Goal: Communication & Community: Share content

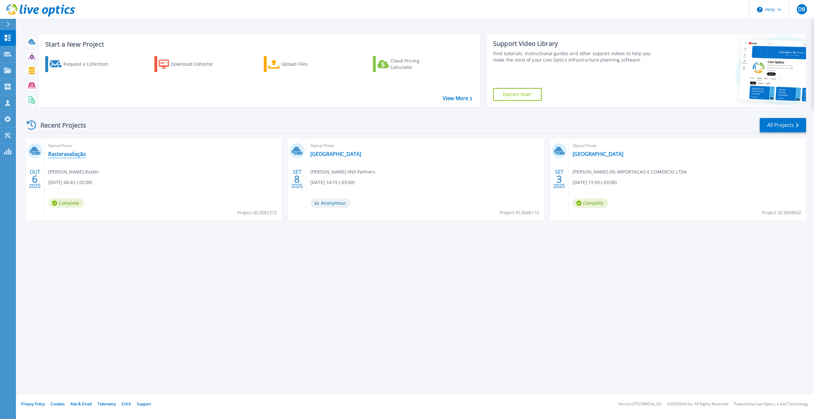
click at [70, 154] on link "Rasteravaliação" at bounding box center [67, 154] width 38 height 6
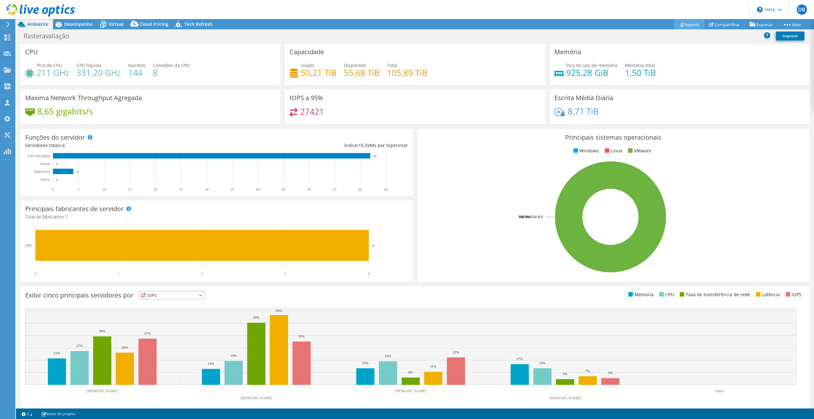
click at [687, 26] on link "Reports" at bounding box center [689, 24] width 31 height 10
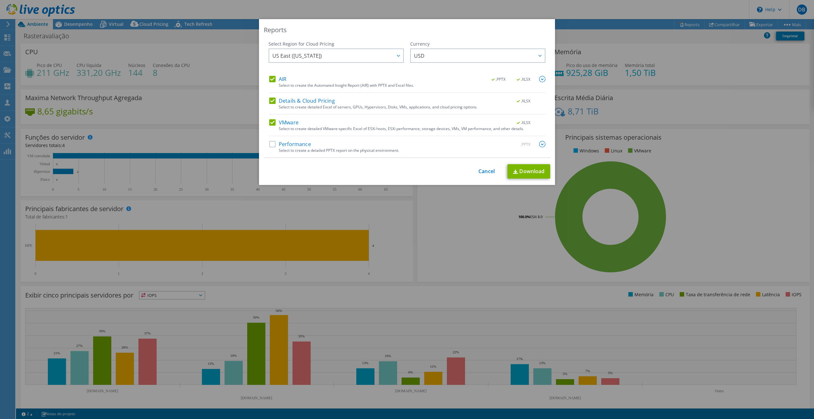
click at [271, 145] on label "Performance" at bounding box center [290, 144] width 42 height 6
click at [0, 0] on input "Performance" at bounding box center [0, 0] width 0 height 0
click at [270, 101] on label "Details & Cloud Pricing" at bounding box center [302, 101] width 66 height 6
click at [0, 0] on input "Details & Cloud Pricing" at bounding box center [0, 0] width 0 height 0
click at [536, 170] on link "Download" at bounding box center [529, 171] width 43 height 14
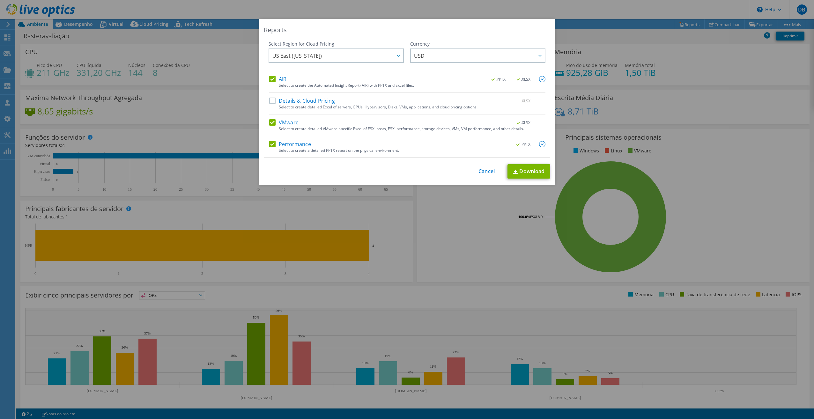
click at [541, 78] on img at bounding box center [542, 79] width 6 height 6
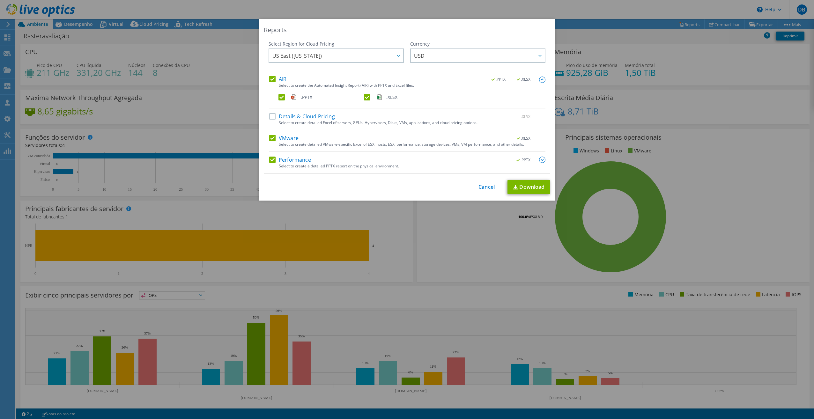
click at [541, 78] on img at bounding box center [542, 80] width 6 height 6
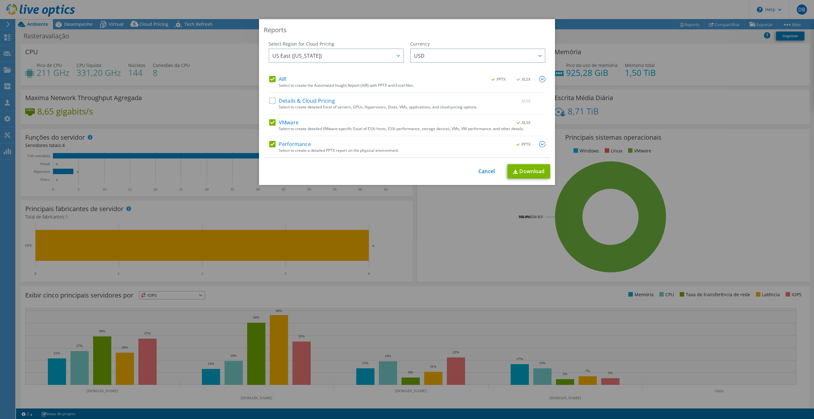
click at [541, 144] on img at bounding box center [542, 144] width 6 height 6
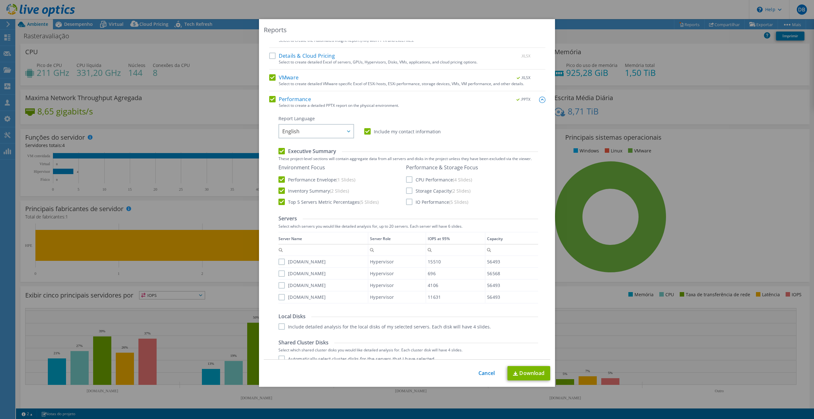
scroll to position [51, 0]
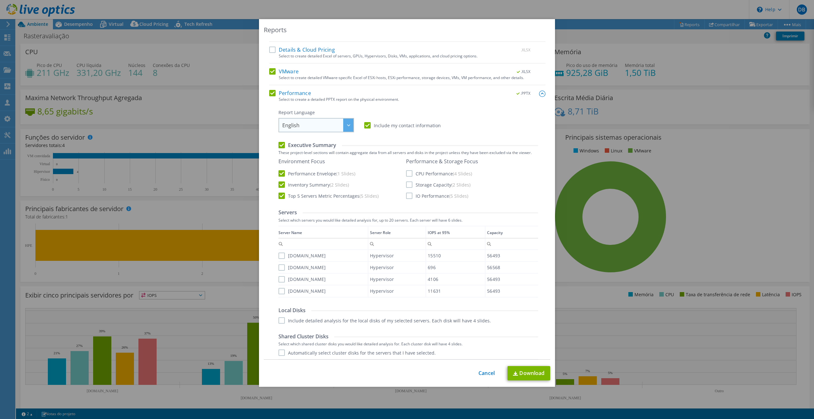
click at [349, 125] on div at bounding box center [348, 125] width 10 height 13
click at [311, 165] on li "Português" at bounding box center [316, 162] width 72 height 11
click at [407, 174] on label "CPU Performance (4 Slides)" at bounding box center [439, 173] width 66 height 6
click at [0, 0] on input "CPU Performance (4 Slides)" at bounding box center [0, 0] width 0 height 0
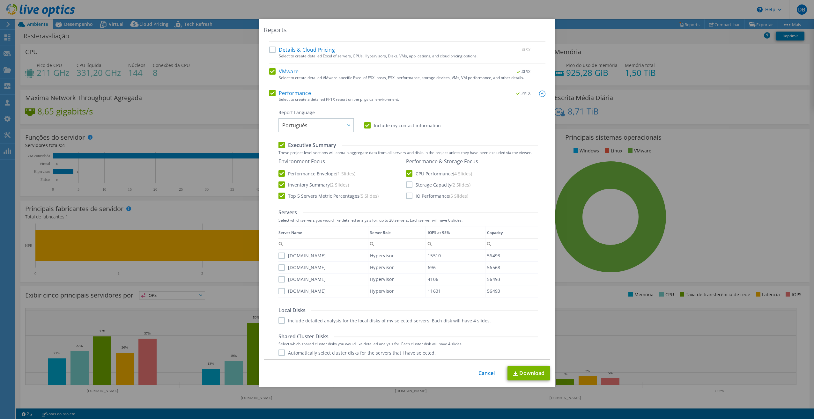
click at [406, 184] on label "Storage Capacity (2 Slides)" at bounding box center [438, 185] width 64 height 6
click at [0, 0] on input "Storage Capacity (2 Slides)" at bounding box center [0, 0] width 0 height 0
click at [407, 194] on label "IO Performance (5 Slides)" at bounding box center [437, 196] width 62 height 6
click at [0, 0] on input "IO Performance (5 Slides)" at bounding box center [0, 0] width 0 height 0
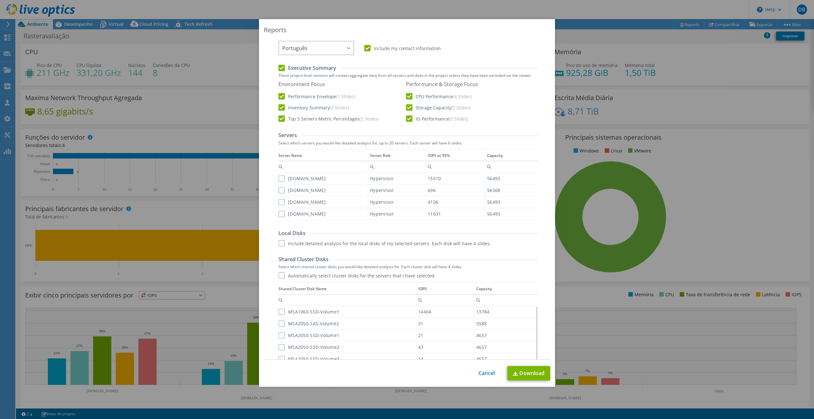
scroll to position [137, 0]
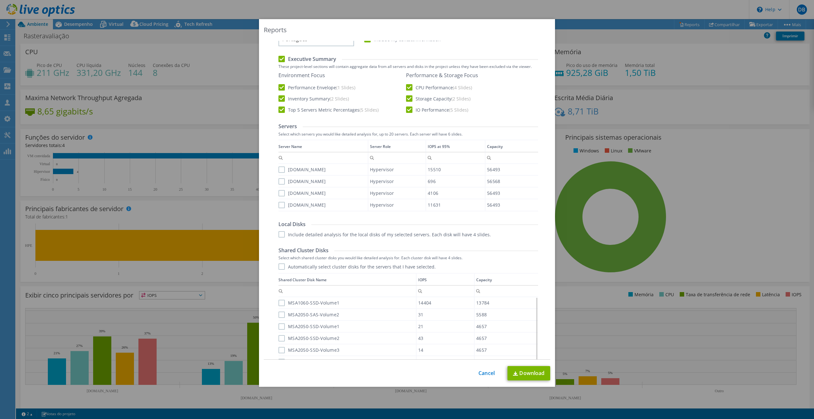
click at [281, 169] on label "[DOMAIN_NAME]" at bounding box center [303, 170] width 48 height 6
click at [0, 0] on input "[DOMAIN_NAME]" at bounding box center [0, 0] width 0 height 0
click at [282, 183] on label "hv1-dc1.rastergr.com.br" at bounding box center [303, 181] width 48 height 6
click at [0, 0] on input "hv1-dc1.rastergr.com.br" at bounding box center [0, 0] width 0 height 0
click at [280, 195] on label "hv3-dc1.rastergr.com.br" at bounding box center [303, 193] width 48 height 6
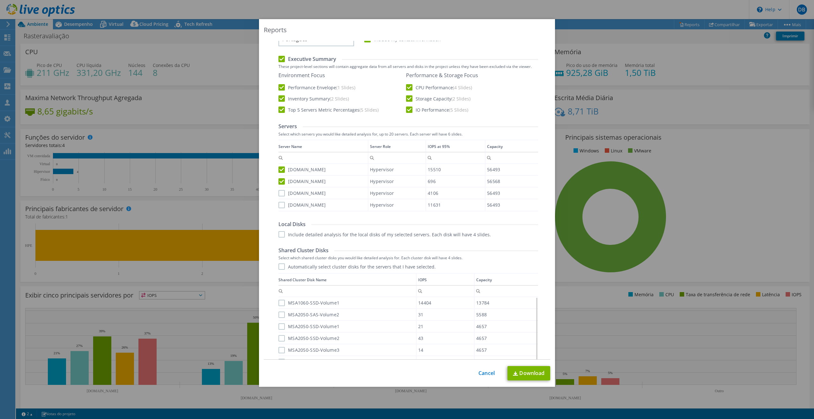
click at [0, 0] on input "hv3-dc1.rastergr.com.br" at bounding box center [0, 0] width 0 height 0
click at [279, 205] on label "hv2-dc1.rastergr.com.br" at bounding box center [303, 205] width 48 height 6
click at [0, 0] on input "hv2-dc1.rastergr.com.br" at bounding box center [0, 0] width 0 height 0
click at [279, 234] on label "Include detailed analysis for the local disks of my selected servers. Each disk…" at bounding box center [385, 234] width 212 height 6
click at [0, 0] on input "Include detailed analysis for the local disks of my selected servers. Each disk…" at bounding box center [0, 0] width 0 height 0
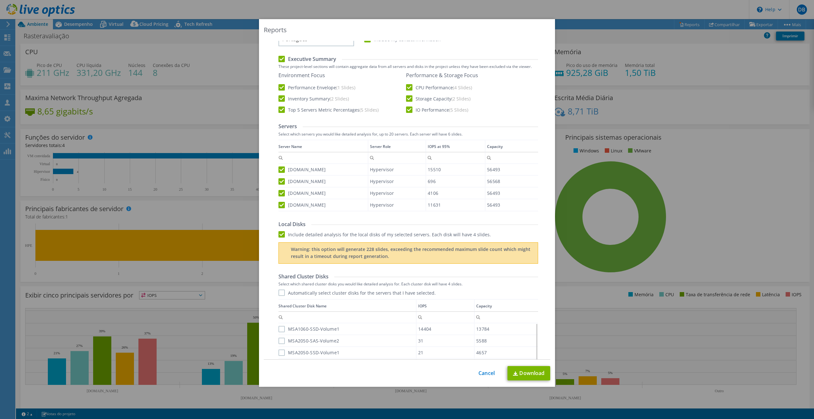
click at [279, 291] on label "Automatically select cluster disks for the servers that I have selected." at bounding box center [357, 293] width 157 height 6
click at [0, 0] on input "Automatically select cluster disks for the servers that I have selected." at bounding box center [0, 0] width 0 height 0
click at [279, 234] on label "Include detailed analysis for the local disks of my selected servers. Each disk…" at bounding box center [385, 234] width 212 height 6
click at [0, 0] on input "Include detailed analysis for the local disks of my selected servers. Each disk…" at bounding box center [0, 0] width 0 height 0
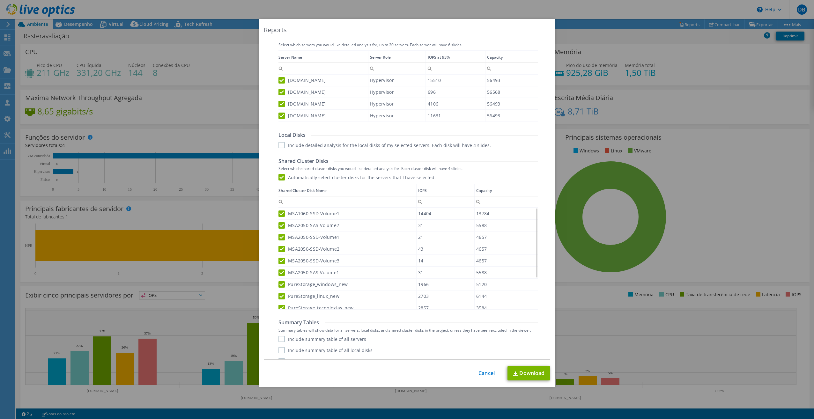
scroll to position [236, 0]
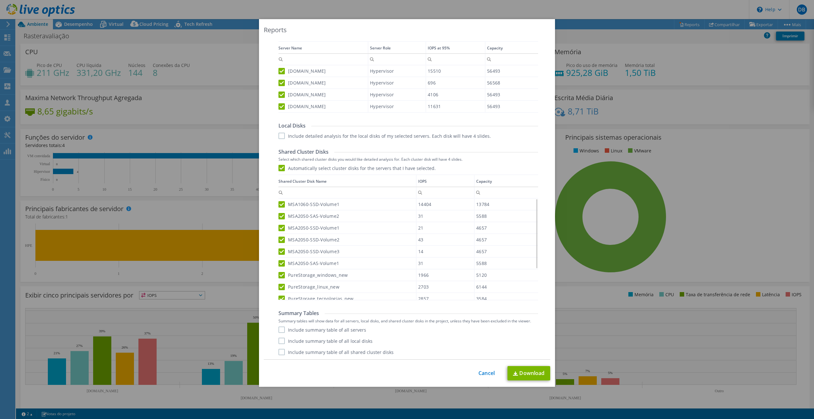
click at [279, 329] on label "Include summary table of all servers" at bounding box center [323, 330] width 88 height 6
click at [0, 0] on input "Include summary table of all servers" at bounding box center [0, 0] width 0 height 0
click at [279, 342] on label "Include summary table of all local disks" at bounding box center [326, 341] width 94 height 6
click at [0, 0] on input "Include summary table of all local disks" at bounding box center [0, 0] width 0 height 0
click at [280, 352] on label "Include summary table of all shared cluster disks" at bounding box center [336, 352] width 115 height 6
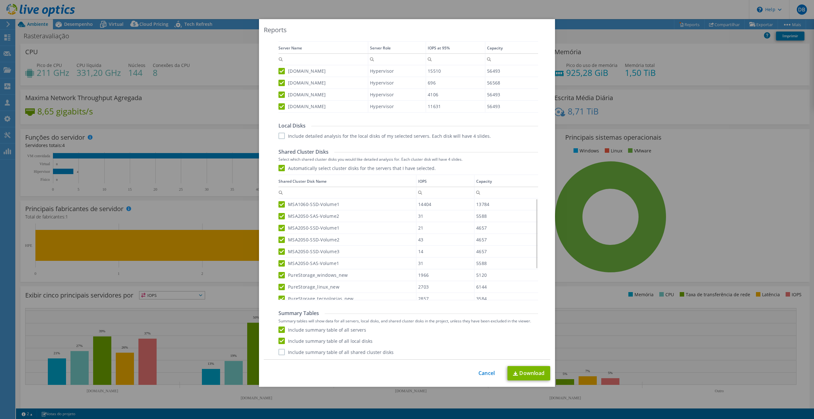
click at [0, 0] on input "Include summary table of all shared cluster disks" at bounding box center [0, 0] width 0 height 0
click at [526, 371] on link "Download" at bounding box center [529, 373] width 43 height 14
click at [485, 376] on link "Cancel" at bounding box center [487, 373] width 16 height 6
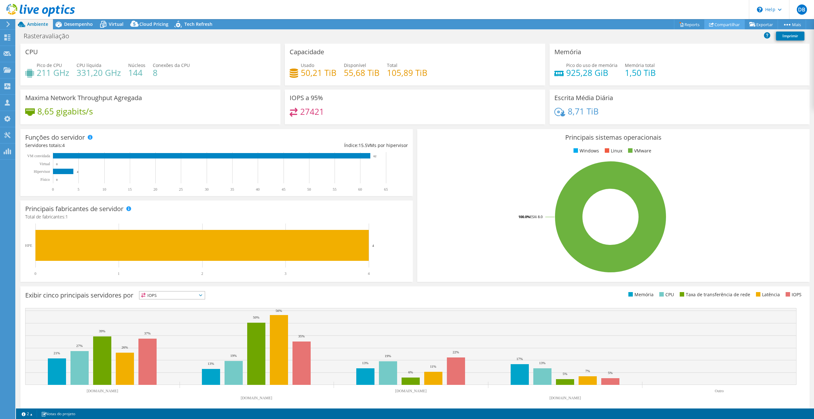
click at [725, 25] on link "Compartilhar" at bounding box center [724, 24] width 41 height 10
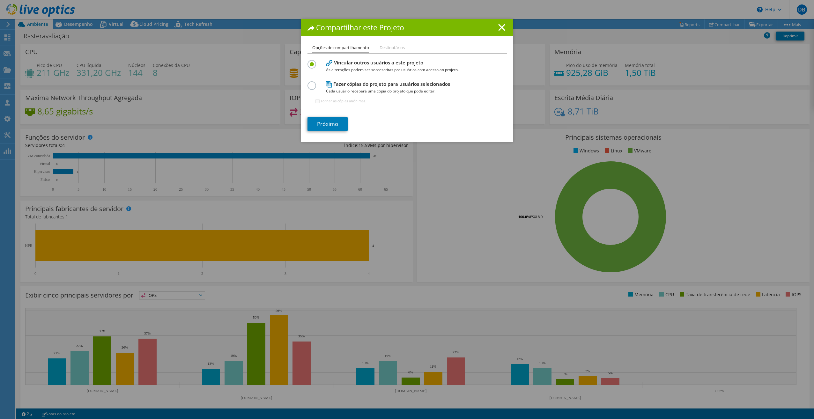
click at [309, 83] on label at bounding box center [313, 82] width 11 height 2
click at [0, 0] on input "radio" at bounding box center [0, 0] width 0 height 0
click at [311, 62] on label at bounding box center [313, 61] width 11 height 2
click at [0, 0] on input "radio" at bounding box center [0, 0] width 0 height 0
click at [388, 49] on li "Destinatários" at bounding box center [392, 48] width 25 height 8
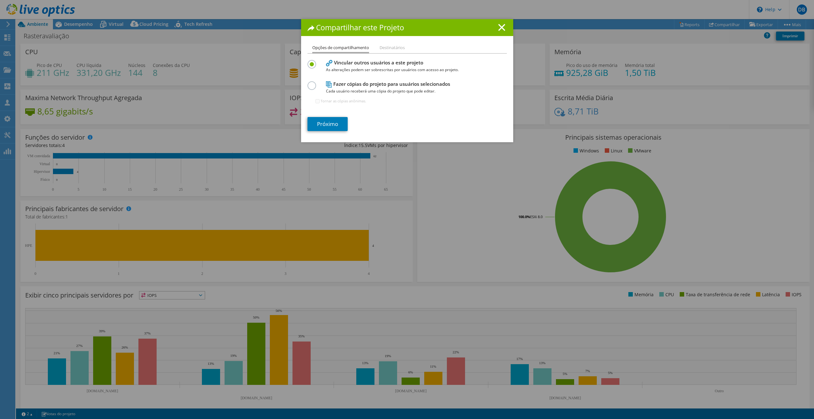
click at [331, 85] on h4 "Fazer cópias do projeto para usuários selecionados Cada usuário receberá uma có…" at bounding box center [406, 87] width 160 height 14
click at [309, 83] on label at bounding box center [313, 82] width 11 height 2
click at [0, 0] on input "radio" at bounding box center [0, 0] width 0 height 0
click at [316, 101] on input "Tornar as cópias anônimas." at bounding box center [318, 101] width 4 height 4
checkbox input "true"
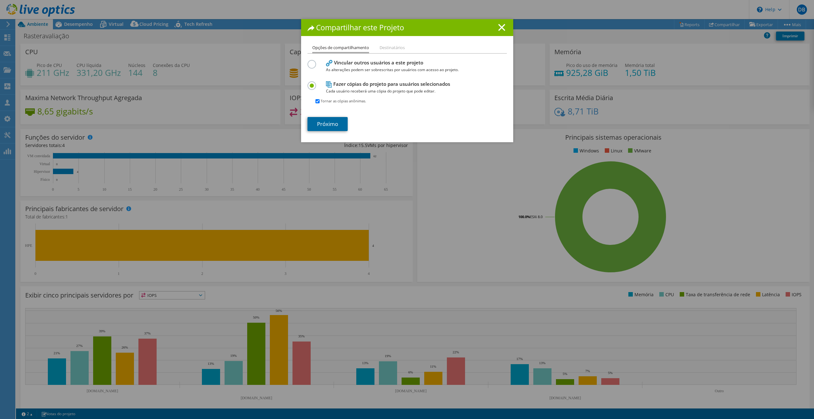
click at [329, 123] on link "Próximo" at bounding box center [328, 124] width 40 height 14
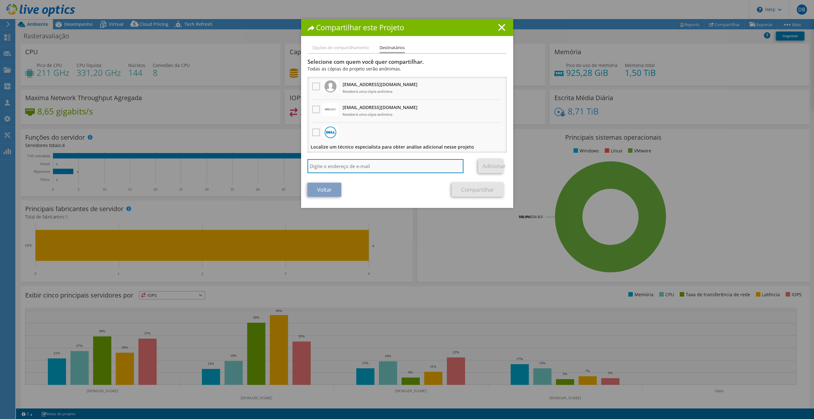
click at [365, 165] on input "search" at bounding box center [386, 166] width 156 height 14
click at [495, 27] on h1 "Compartilhar este Projeto" at bounding box center [407, 27] width 199 height 7
click at [498, 27] on icon at bounding box center [501, 27] width 7 height 7
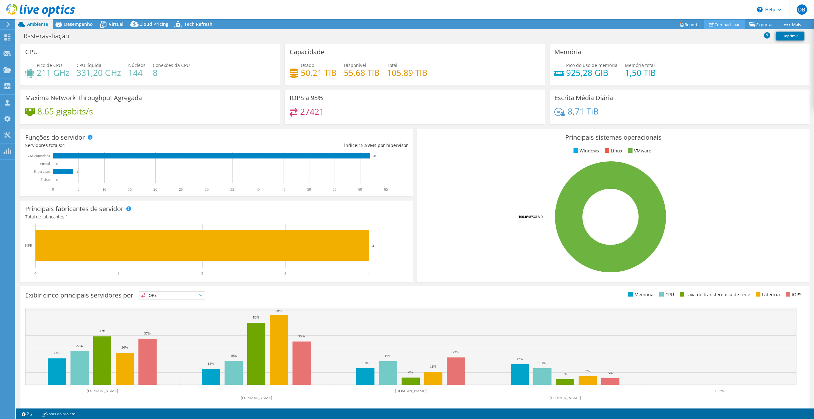
click at [719, 26] on link "Compartilhar" at bounding box center [724, 24] width 41 height 10
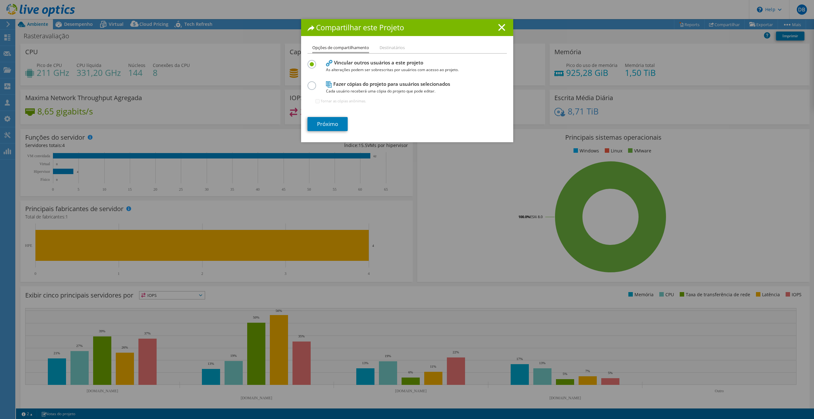
click at [309, 83] on label at bounding box center [313, 82] width 11 height 2
click at [0, 0] on input "radio" at bounding box center [0, 0] width 0 height 0
click at [316, 102] on input "Tornar as cópias anônimas." at bounding box center [318, 101] width 4 height 4
checkbox input "true"
click at [325, 122] on link "Próximo" at bounding box center [328, 124] width 40 height 14
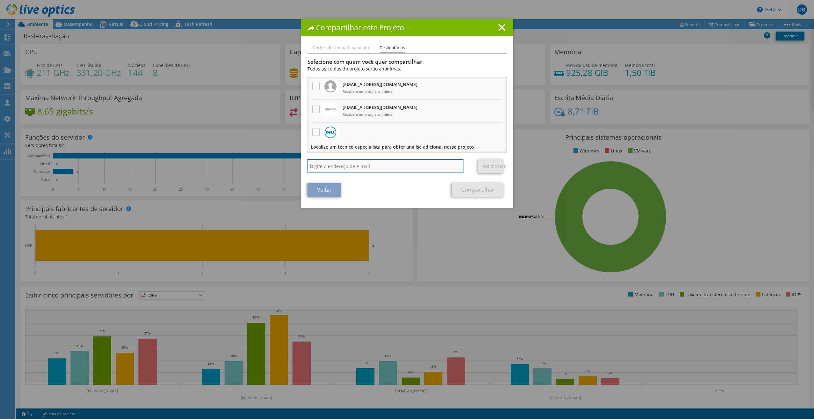
click at [333, 168] on input "search" at bounding box center [386, 166] width 156 height 14
type input "ma"
drag, startPoint x: 325, startPoint y: 167, endPoint x: 271, endPoint y: 167, distance: 53.6
click at [271, 167] on div "Compartilhar este Projeto Opções de compartilhamento Destinatários Vincular out…" at bounding box center [407, 209] width 814 height 381
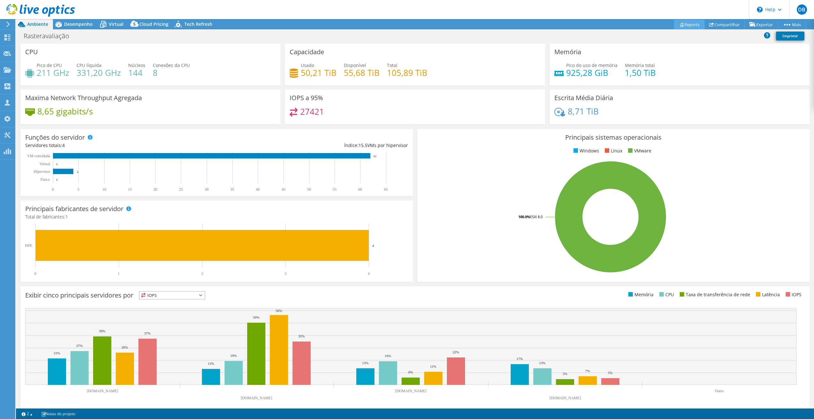
click at [690, 22] on link "Reports" at bounding box center [689, 24] width 31 height 10
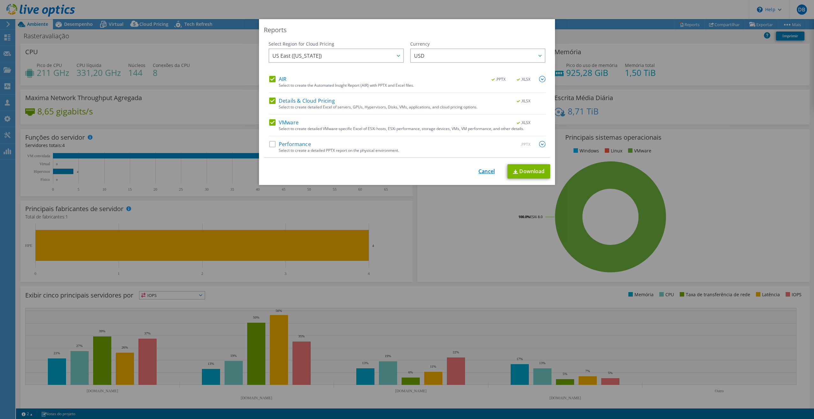
click at [487, 171] on link "Cancel" at bounding box center [487, 171] width 16 height 6
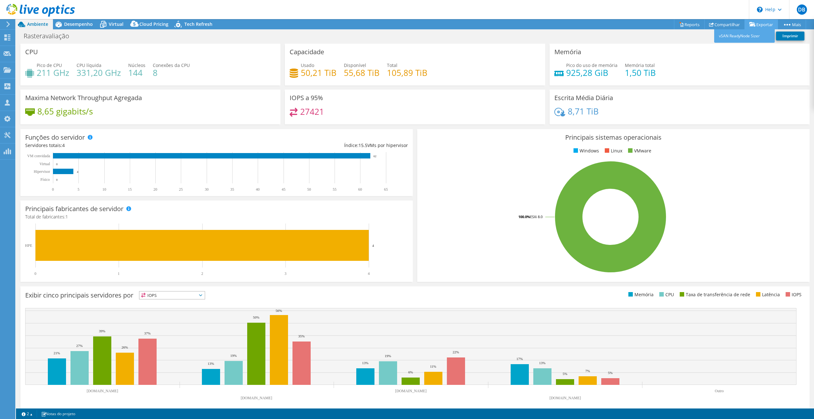
click at [760, 23] on link "Exportar" at bounding box center [761, 24] width 33 height 10
click at [722, 24] on link "Compartilhar" at bounding box center [724, 24] width 41 height 10
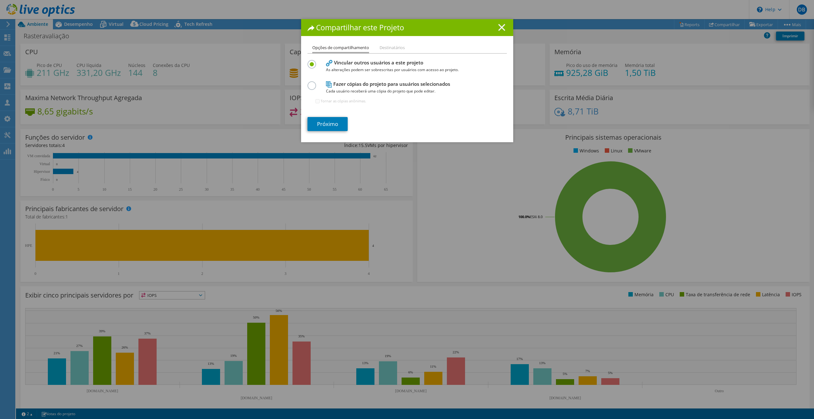
click at [499, 26] on icon at bounding box center [501, 27] width 7 height 7
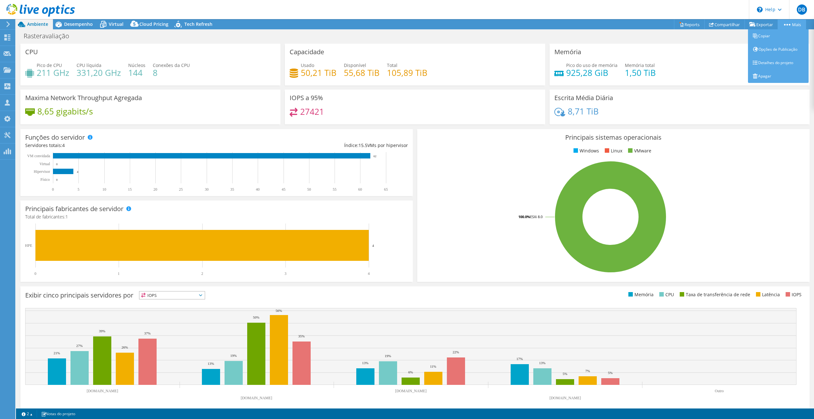
click at [788, 22] on link "Mais" at bounding box center [792, 24] width 28 height 10
click at [773, 49] on link "Opções de Publicação" at bounding box center [778, 49] width 61 height 13
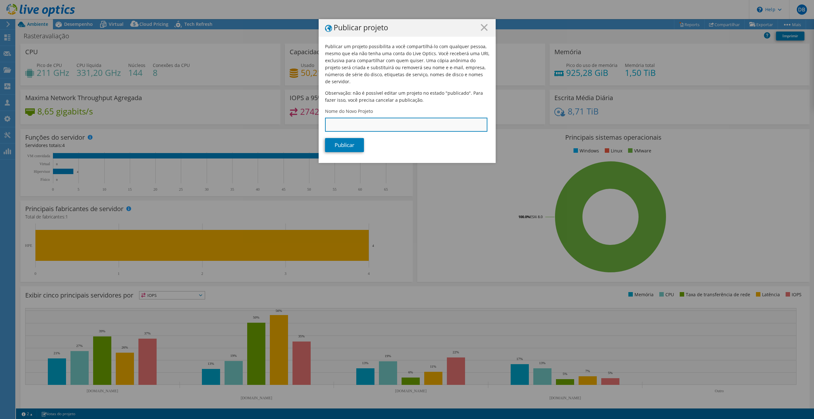
click at [353, 118] on input "Nome do Novo Projeto" at bounding box center [406, 125] width 162 height 14
type input "RASTER"
click at [481, 29] on icon at bounding box center [484, 27] width 7 height 7
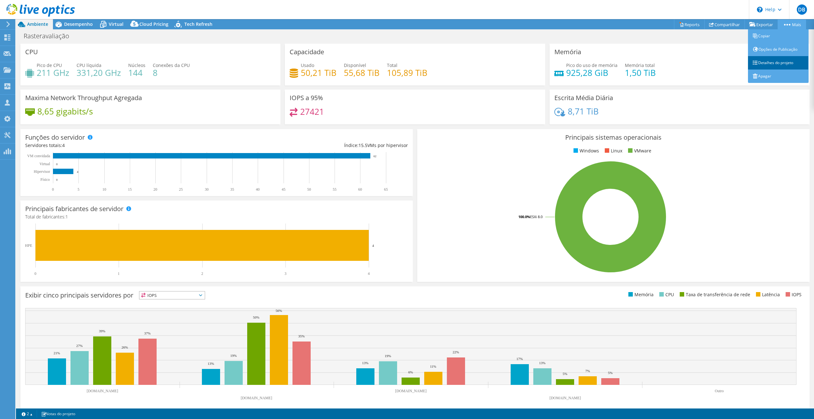
click at [771, 63] on link "Detalhes do projeto" at bounding box center [778, 62] width 61 height 13
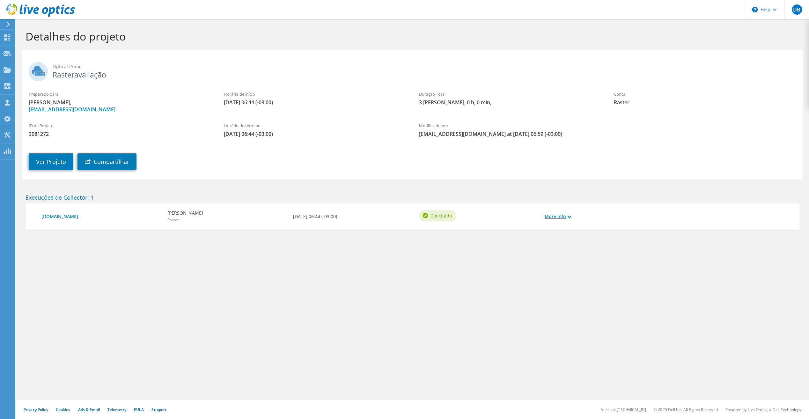
click at [549, 215] on link "More Info" at bounding box center [558, 216] width 26 height 7
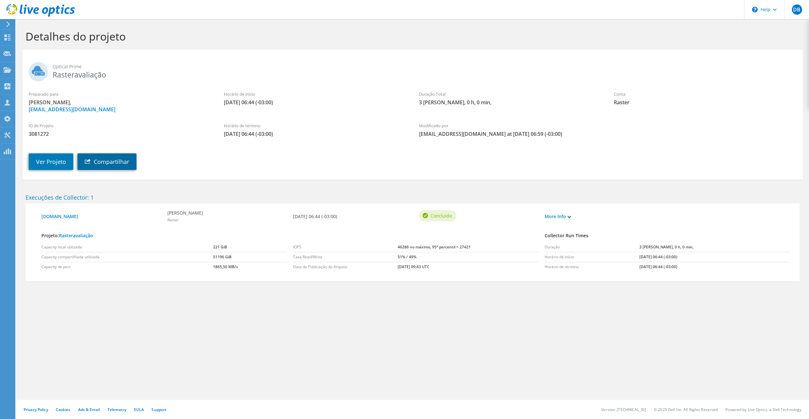
click at [111, 162] on link "Compartilhar" at bounding box center [107, 161] width 59 height 17
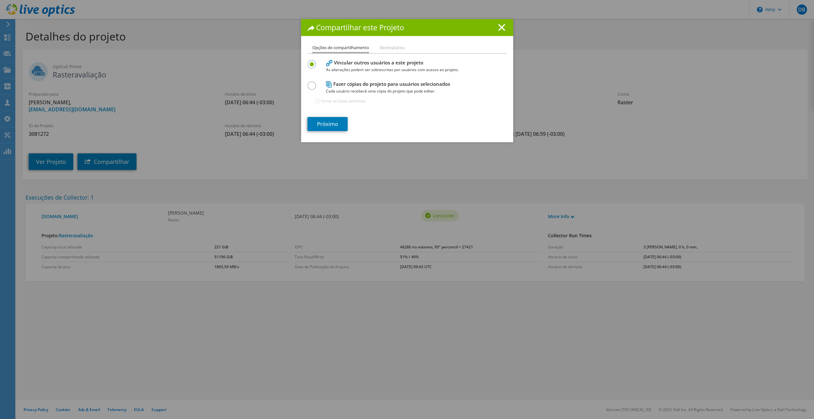
click at [308, 83] on label at bounding box center [313, 82] width 11 height 2
click at [0, 0] on input "radio" at bounding box center [0, 0] width 0 height 0
click at [316, 101] on input "Tornar as cópias anônimas." at bounding box center [318, 101] width 4 height 4
checkbox input "true"
click at [324, 122] on link "Próximo" at bounding box center [328, 124] width 40 height 14
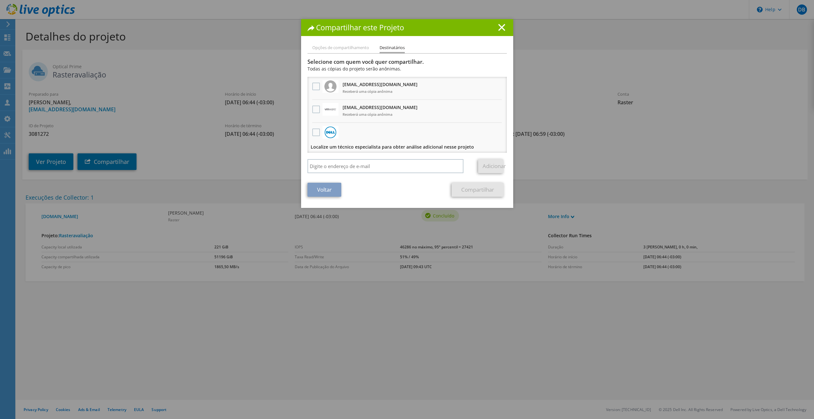
click at [433, 45] on ul "Opções de compartilhamento Destinatários" at bounding box center [407, 48] width 199 height 9
click at [383, 170] on input "search" at bounding box center [386, 166] width 156 height 14
paste input "[EMAIL_ADDRESS][DOMAIN_NAME]"
type input "[EMAIL_ADDRESS][DOMAIN_NAME]"
click at [485, 169] on link "Adicionar" at bounding box center [490, 166] width 25 height 14
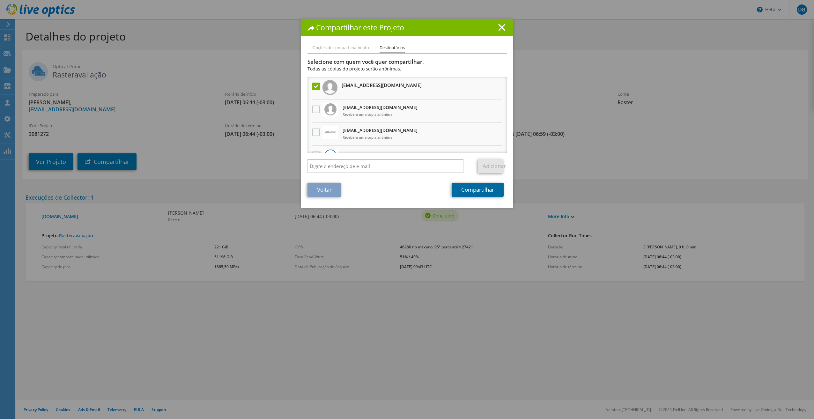
click at [464, 190] on link "Compartilhar" at bounding box center [478, 190] width 52 height 14
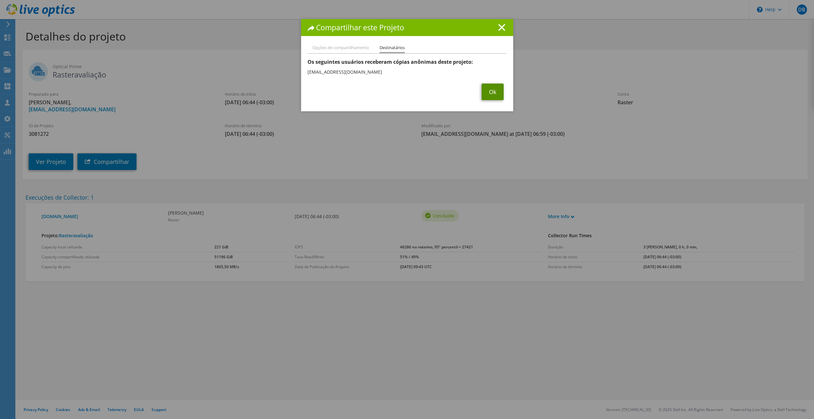
click at [492, 90] on link "Ok" at bounding box center [493, 92] width 22 height 17
